Goal: Task Accomplishment & Management: Use online tool/utility

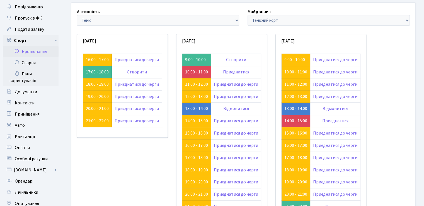
scroll to position [56, 0]
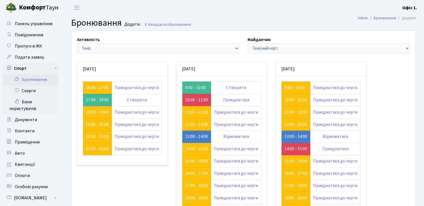
scroll to position [56, 0]
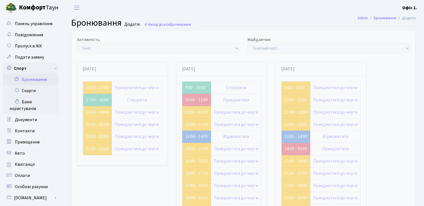
scroll to position [56, 0]
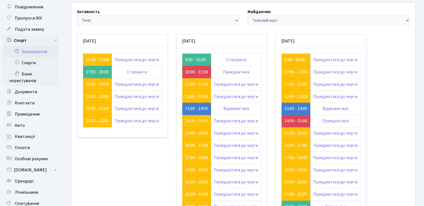
scroll to position [56, 0]
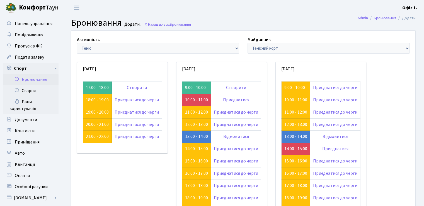
scroll to position [56, 0]
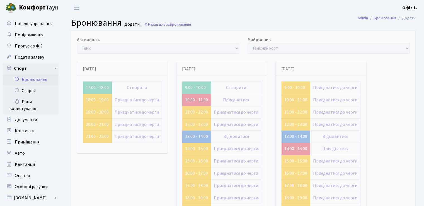
scroll to position [56, 0]
